Goal: Contribute content: Add original content to the website for others to see

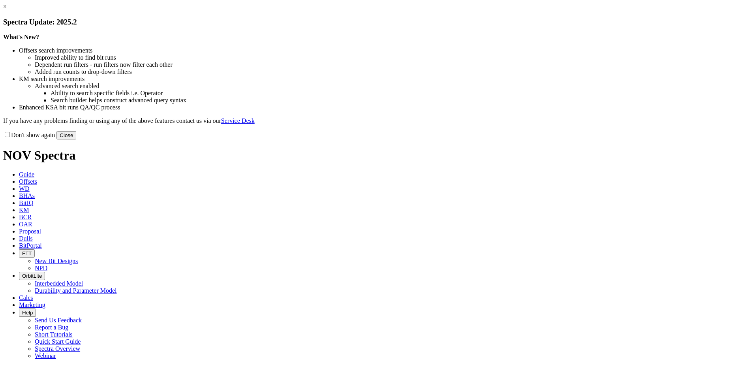
click at [76, 139] on button "Close" at bounding box center [66, 135] width 20 height 8
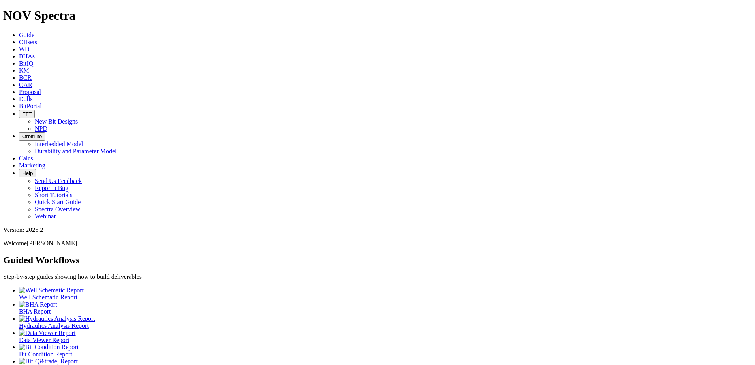
click at [33, 96] on span "Dulls" at bounding box center [26, 99] width 14 height 7
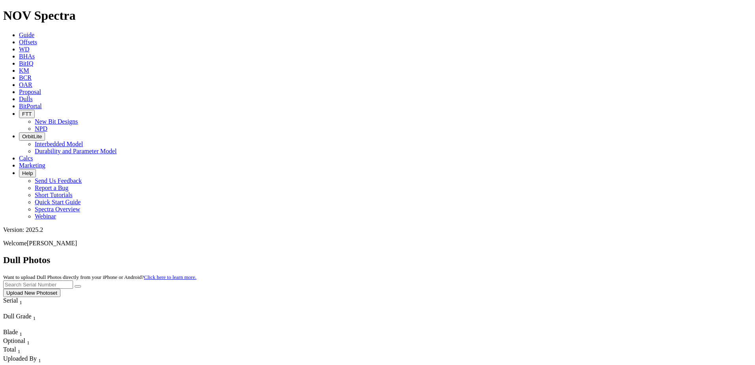
click at [73, 280] on input "text" at bounding box center [38, 284] width 70 height 8
click at [73, 280] on input "A321440" at bounding box center [38, 284] width 70 height 8
type input "A321440"
click at [78, 286] on icon "submit" at bounding box center [78, 286] width 0 height 0
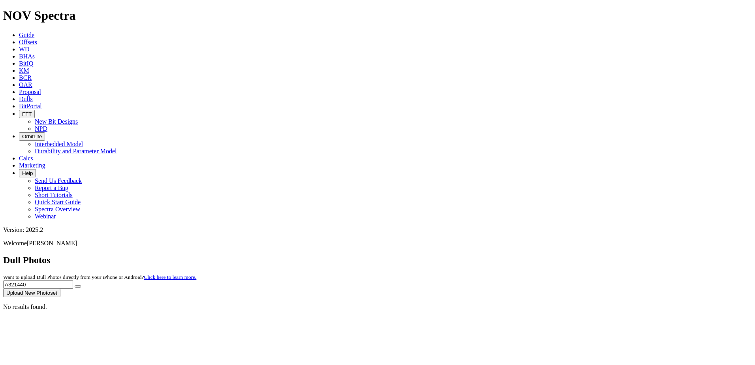
click at [60, 289] on button "Upload New Photoset" at bounding box center [31, 293] width 57 height 8
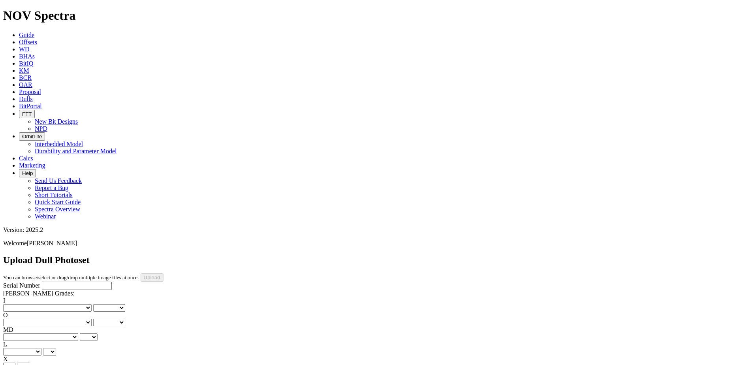
click at [49, 282] on input "Serial Number" at bounding box center [77, 286] width 70 height 8
paste input "A321440"
type input "A321440"
click at [24, 304] on select "No lost, worn or damaged cutters 0 1 2 3 4 5 6 7 8 No diamond table left on any…" at bounding box center [47, 308] width 88 height 8
select select "number:1"
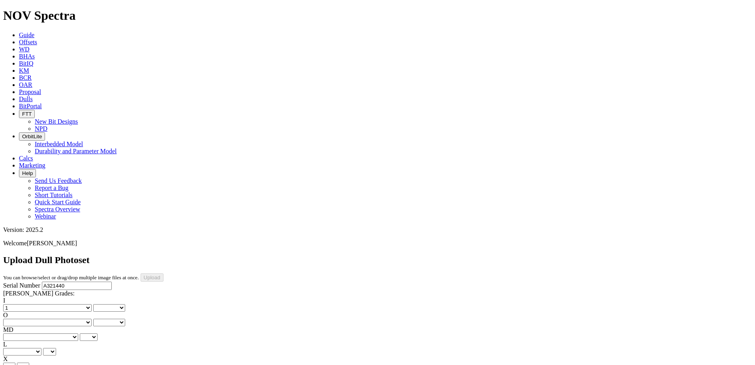
click at [16, 304] on select "No lost, worn or damaged cutters 0 1 2 3 4 5 6 7 8 No diamond table left on any…" at bounding box center [47, 308] width 88 height 8
select select "number:1"
click at [69, 319] on select "No lost, worn or damaged cutters 0 1 2 3 4 5 6 7 8 No diamond table left on any…" at bounding box center [47, 323] width 88 height 8
select select "number:1"
click at [56, 319] on select "No lost, worn or damaged cutters 0 1 2 3 4 5 6 7 8 No diamond table left on any…" at bounding box center [47, 323] width 88 height 8
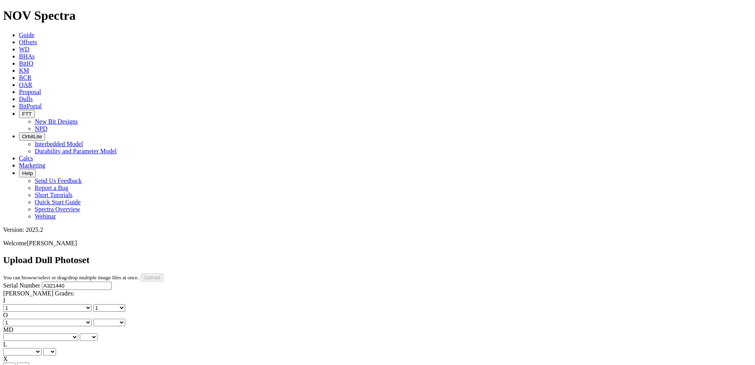
select select "number:1"
click at [24, 333] on select "BF - Bond Failure BT - Broken Teeth/Cutters BU - Balled Up Bit CR - Cored CT - …" at bounding box center [40, 337] width 75 height 8
select select "string:CT"
click at [16, 333] on select "BF - Bond Failure BT - Broken Teeth/Cutters BU - Balled Up Bit CR - Cored CT - …" at bounding box center [40, 337] width 75 height 8
select select "string:CT"
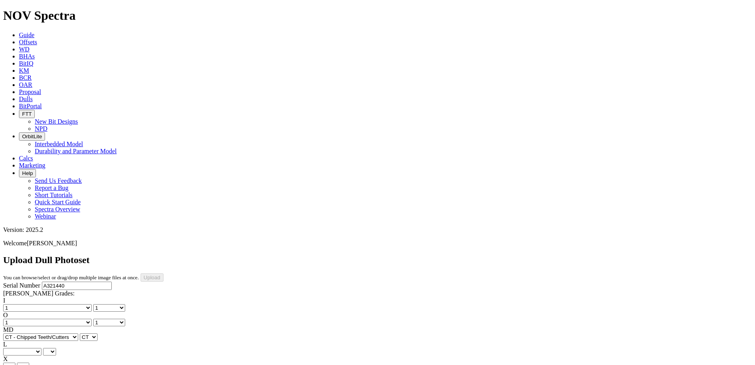
click at [41, 348] on select "A - All C - Cone G - Gauge N - Nose S - Shoulder T - Taper" at bounding box center [22, 352] width 38 height 8
select select "string:S"
click at [41, 348] on select "A - All C - Cone G - Gauge N - Nose S - Shoulder T - Taper" at bounding box center [22, 352] width 38 height 8
select select "string:S"
click at [15, 363] on select "X" at bounding box center [9, 367] width 12 height 8
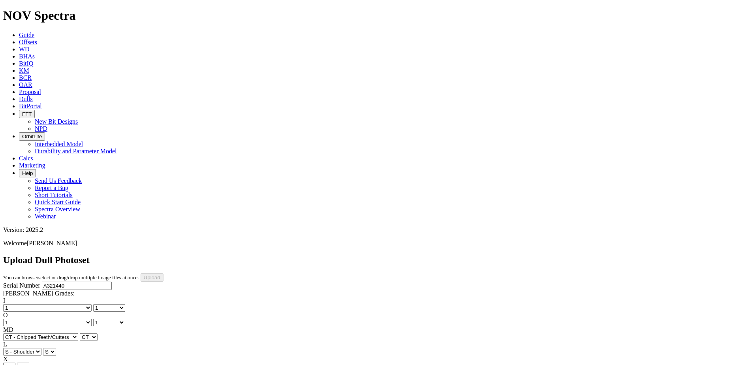
select select "string:X"
click at [15, 363] on select "X" at bounding box center [9, 367] width 12 height 8
select select "string:X"
select select "string:I"
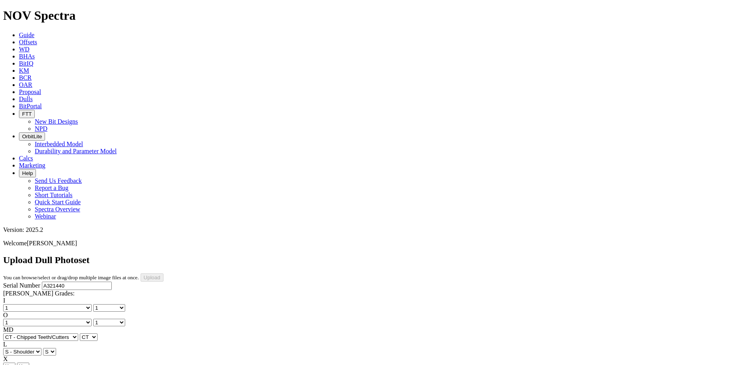
select select "string:I"
select select "string:WT"
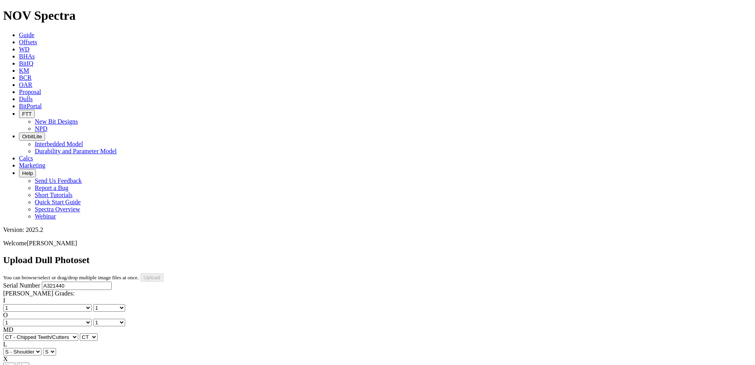
select select "string:WT"
select select "string:_"
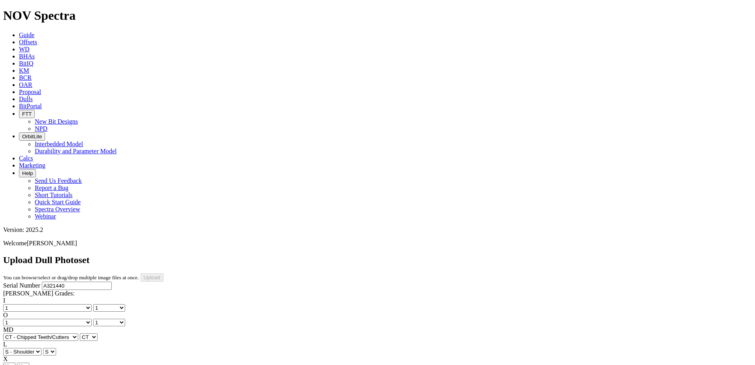
type input "9/15/25"
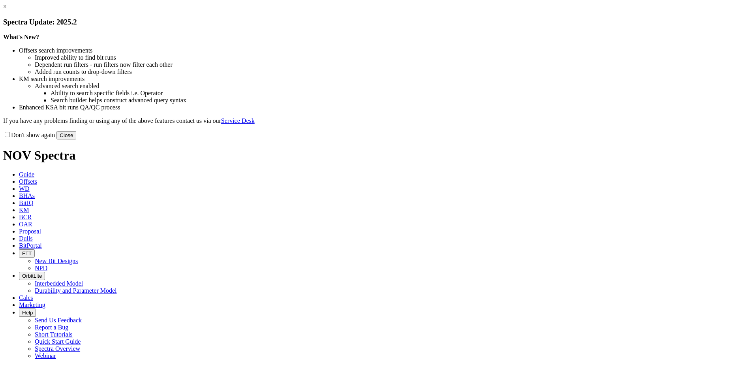
click at [76, 139] on button "Close" at bounding box center [66, 135] width 20 height 8
